Goal: Transaction & Acquisition: Register for event/course

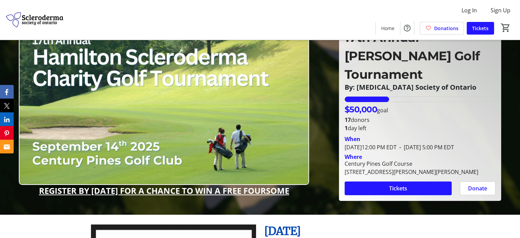
scroll to position [34, 0]
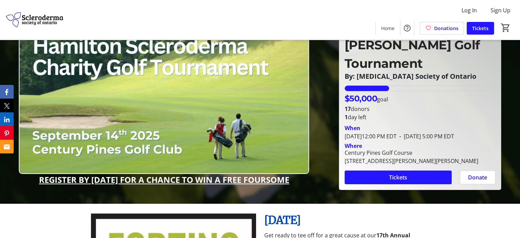
click at [220, 113] on img at bounding box center [164, 93] width 290 height 164
click at [391, 173] on span "Tickets" at bounding box center [398, 177] width 18 height 8
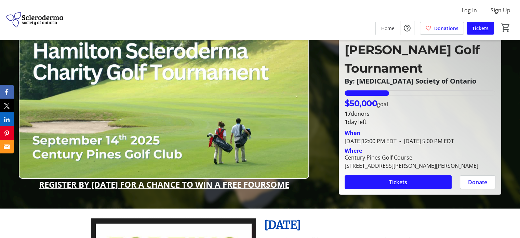
scroll to position [68, 0]
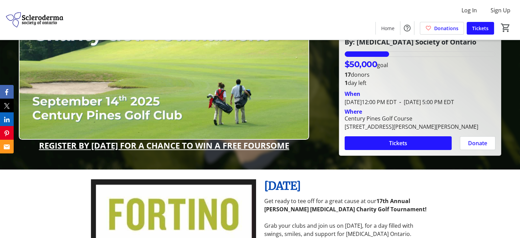
click at [81, 113] on img at bounding box center [164, 58] width 290 height 164
click at [186, 141] on u "REGISTER BY [DATE] FOR A CHANCE TO WIN A FREE FOURSOME" at bounding box center [164, 145] width 250 height 11
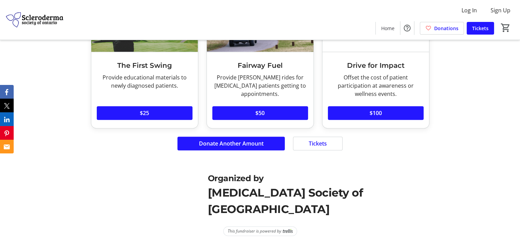
scroll to position [530, 0]
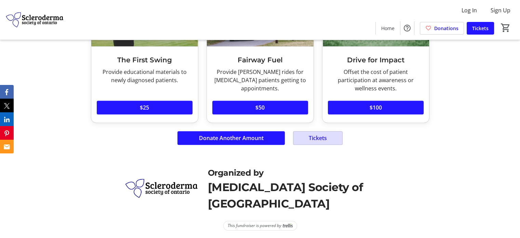
click at [313, 139] on span "Tickets" at bounding box center [318, 138] width 18 height 8
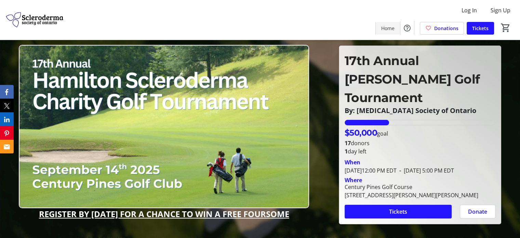
click at [391, 27] on span "Home" at bounding box center [387, 28] width 13 height 7
click at [6, 147] on icon "Email" at bounding box center [8, 146] width 6 height 5
click at [10, 147] on icon "Email" at bounding box center [8, 146] width 6 height 5
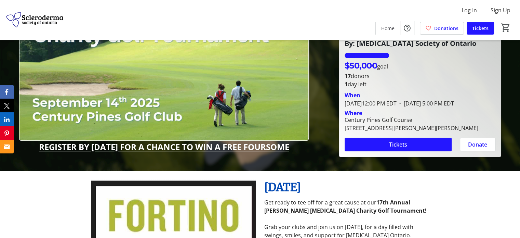
scroll to position [68, 0]
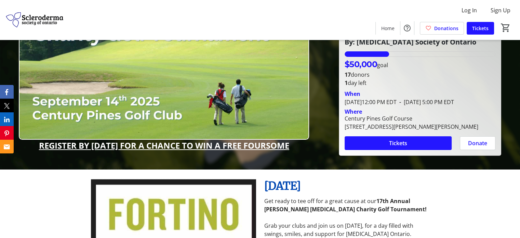
click at [147, 147] on u "REGISTER BY [DATE] FOR A CHANCE TO WIN A FREE FOURSOME" at bounding box center [164, 145] width 250 height 11
click at [181, 113] on img at bounding box center [164, 58] width 290 height 164
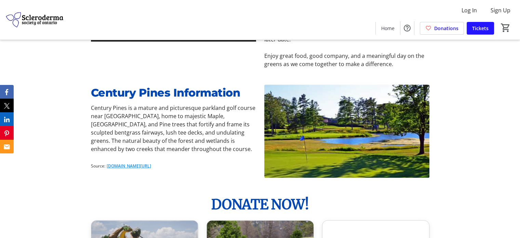
scroll to position [308, 0]
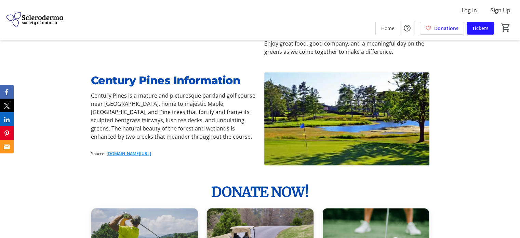
click at [358, 123] on img at bounding box center [346, 118] width 165 height 93
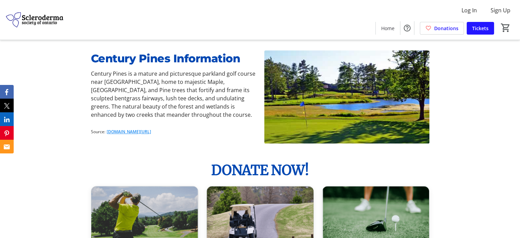
scroll to position [342, 0]
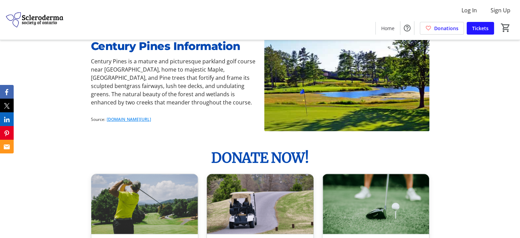
click at [132, 118] on link "[DOMAIN_NAME][URL]" at bounding box center [129, 119] width 44 height 6
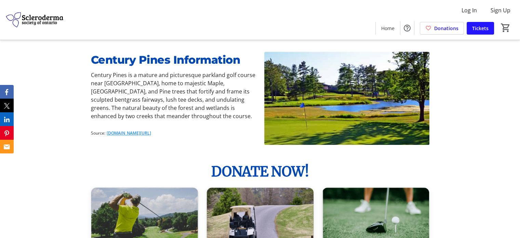
scroll to position [308, 0]
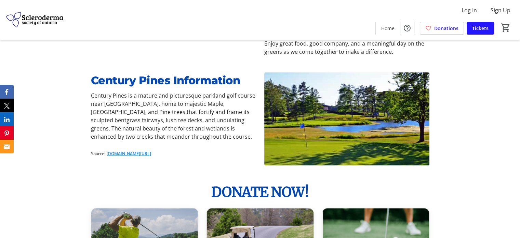
click at [151, 154] on link "[DOMAIN_NAME][URL]" at bounding box center [129, 154] width 44 height 6
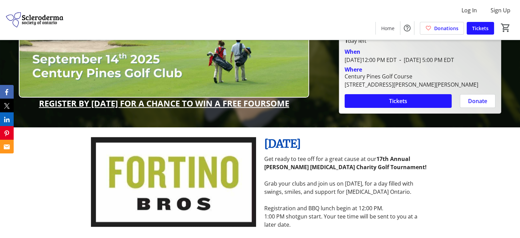
scroll to position [0, 0]
